Goal: Find specific page/section

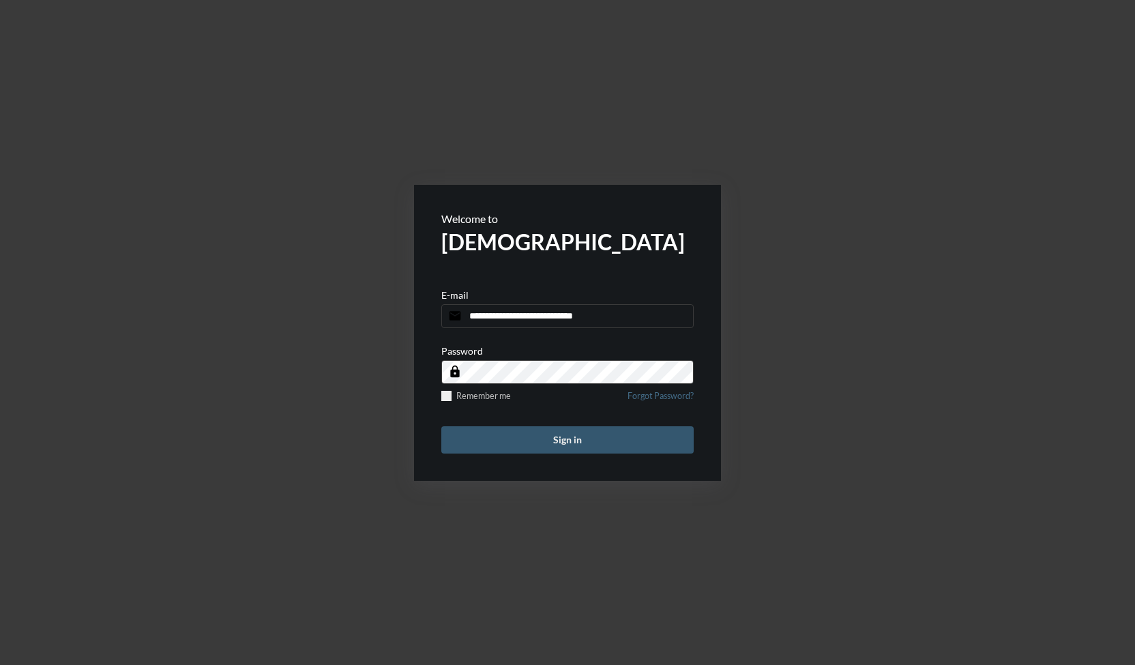
click at [583, 442] on button "Sign in" at bounding box center [567, 439] width 252 height 27
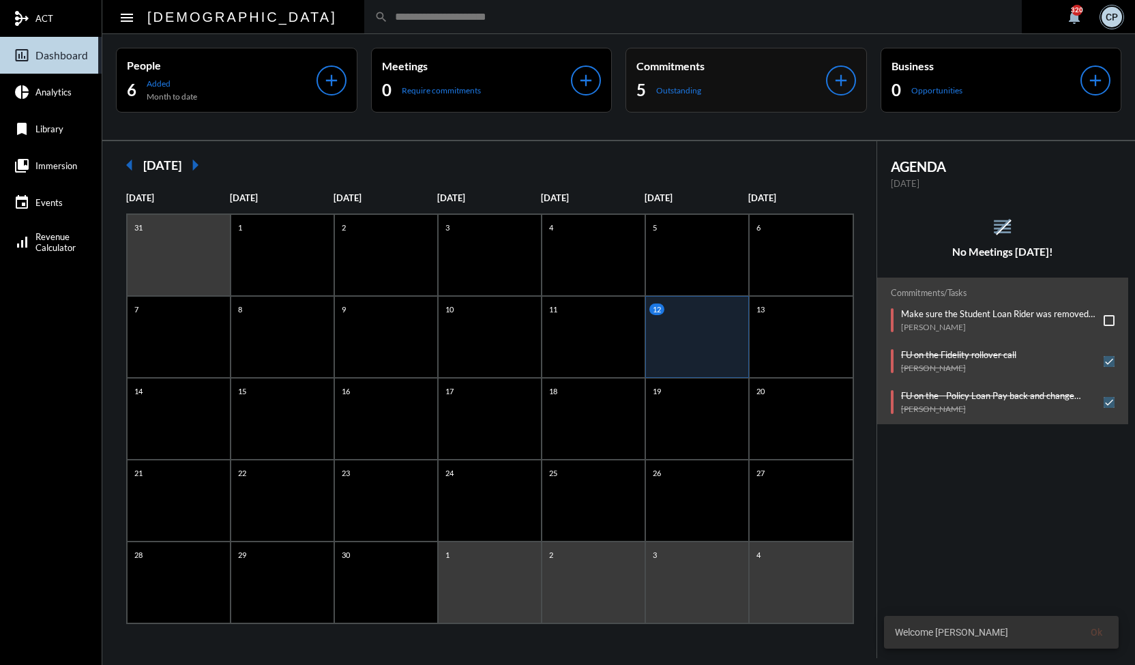
click at [730, 72] on p "Commitments" at bounding box center [732, 65] width 190 height 13
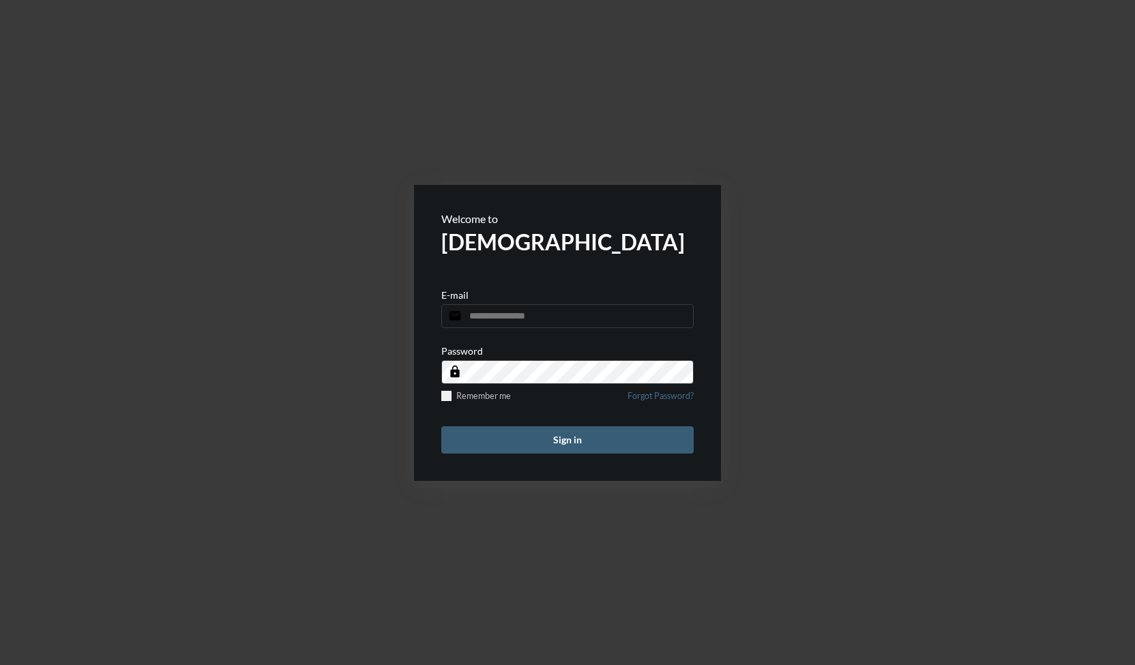
type input "**********"
